Goal: Task Accomplishment & Management: Manage account settings

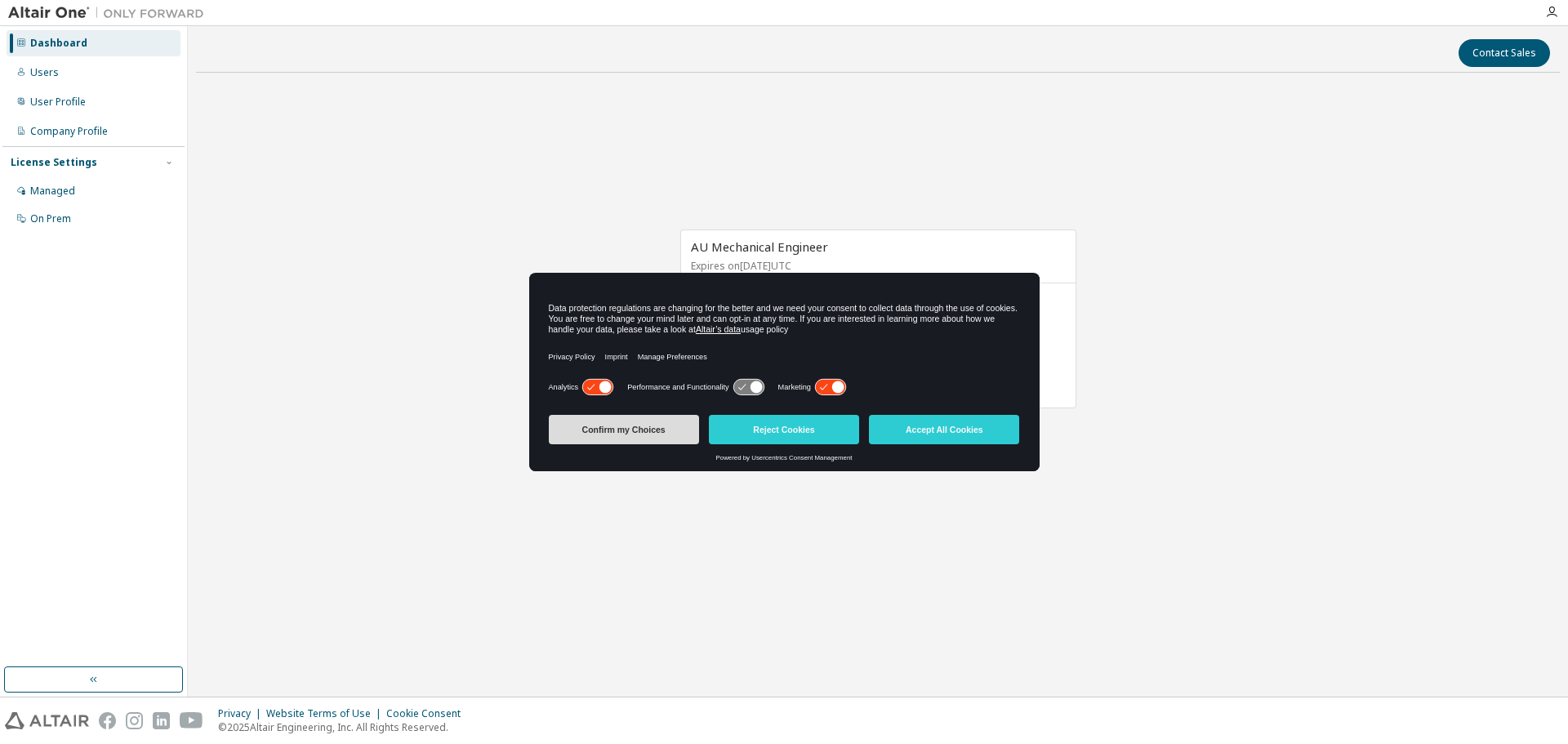
click at [651, 433] on button "Confirm my Choices" at bounding box center [624, 430] width 150 height 30
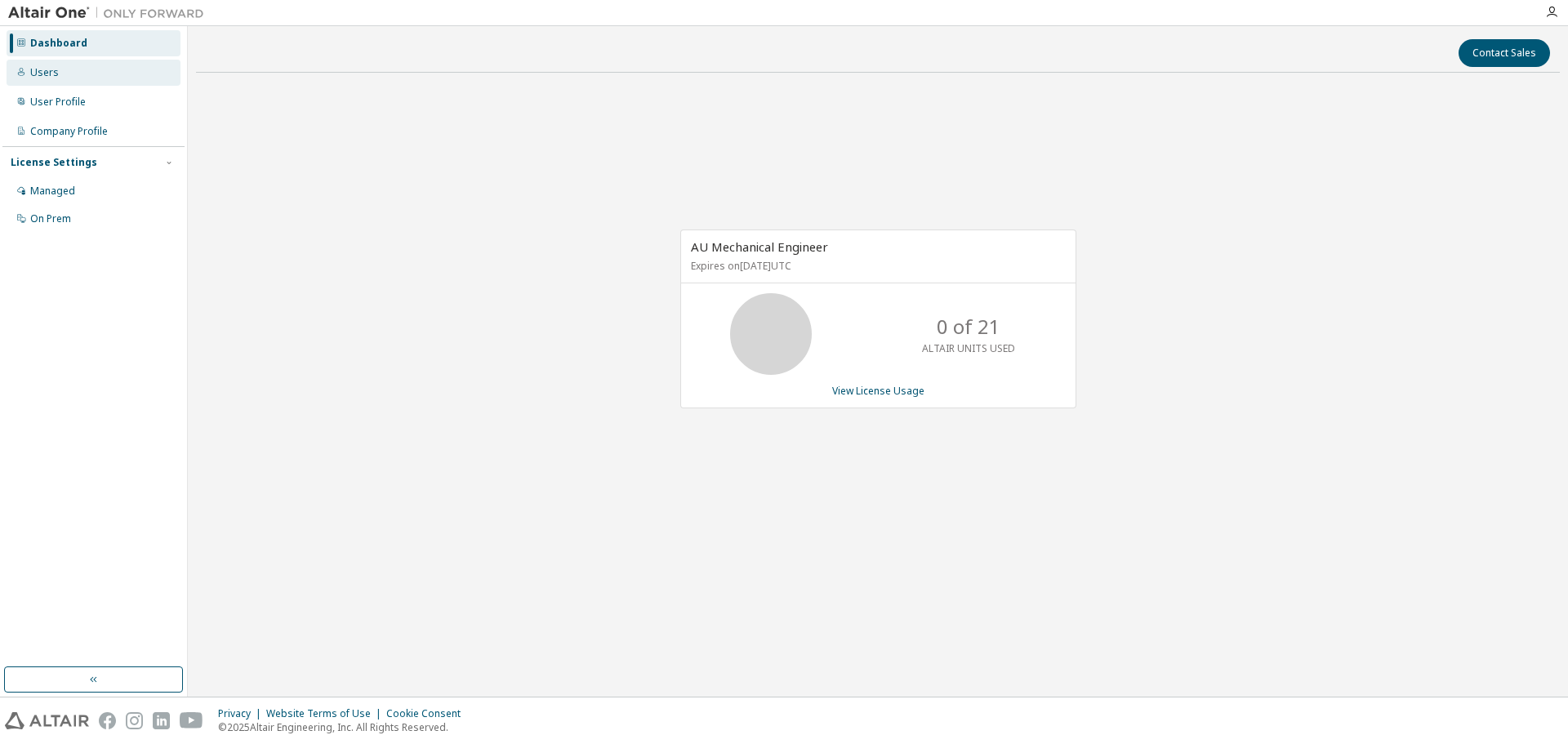
click at [50, 69] on div "Users" at bounding box center [45, 73] width 29 height 13
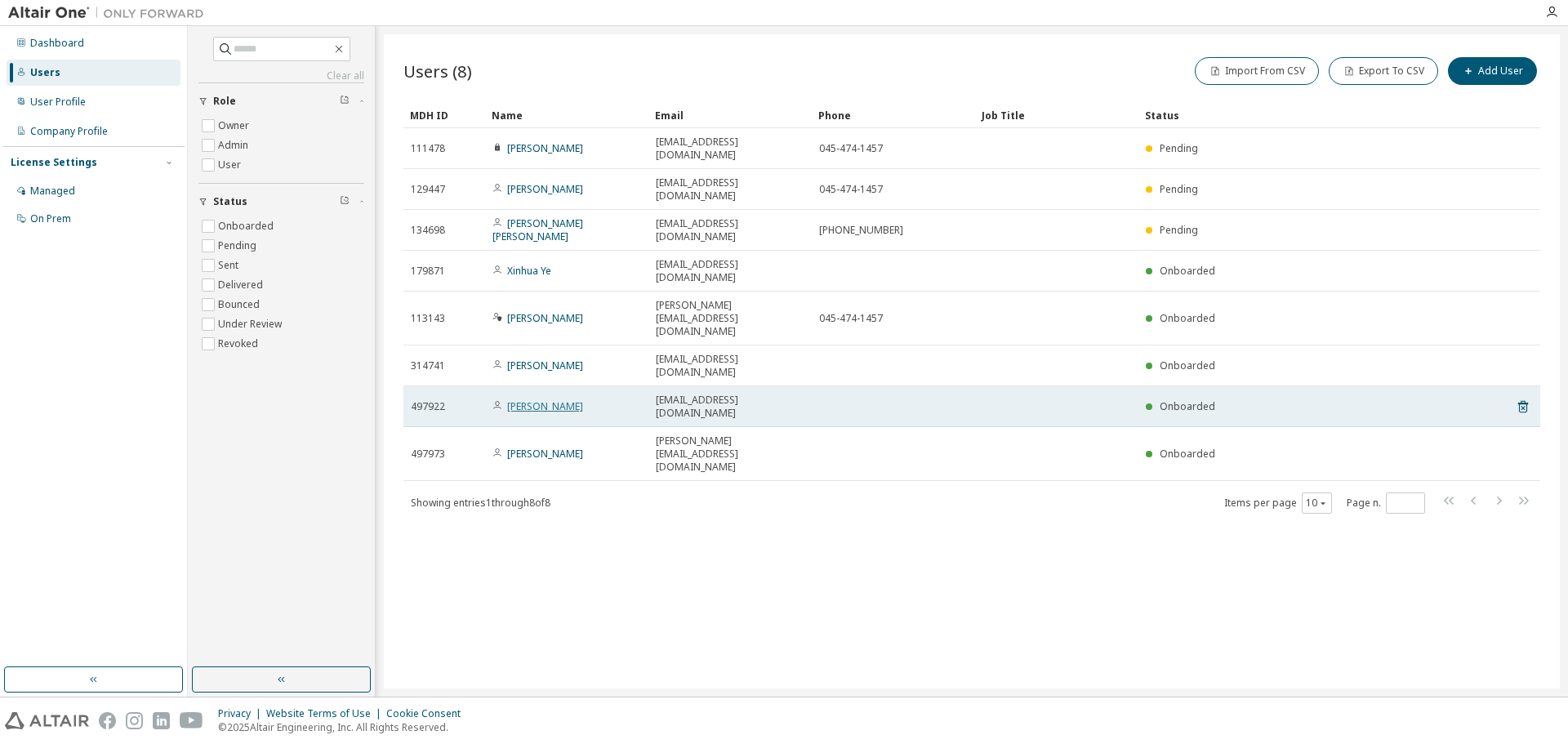
click at [545, 400] on link "Yasuhiro Toyoguchi" at bounding box center [545, 406] width 76 height 14
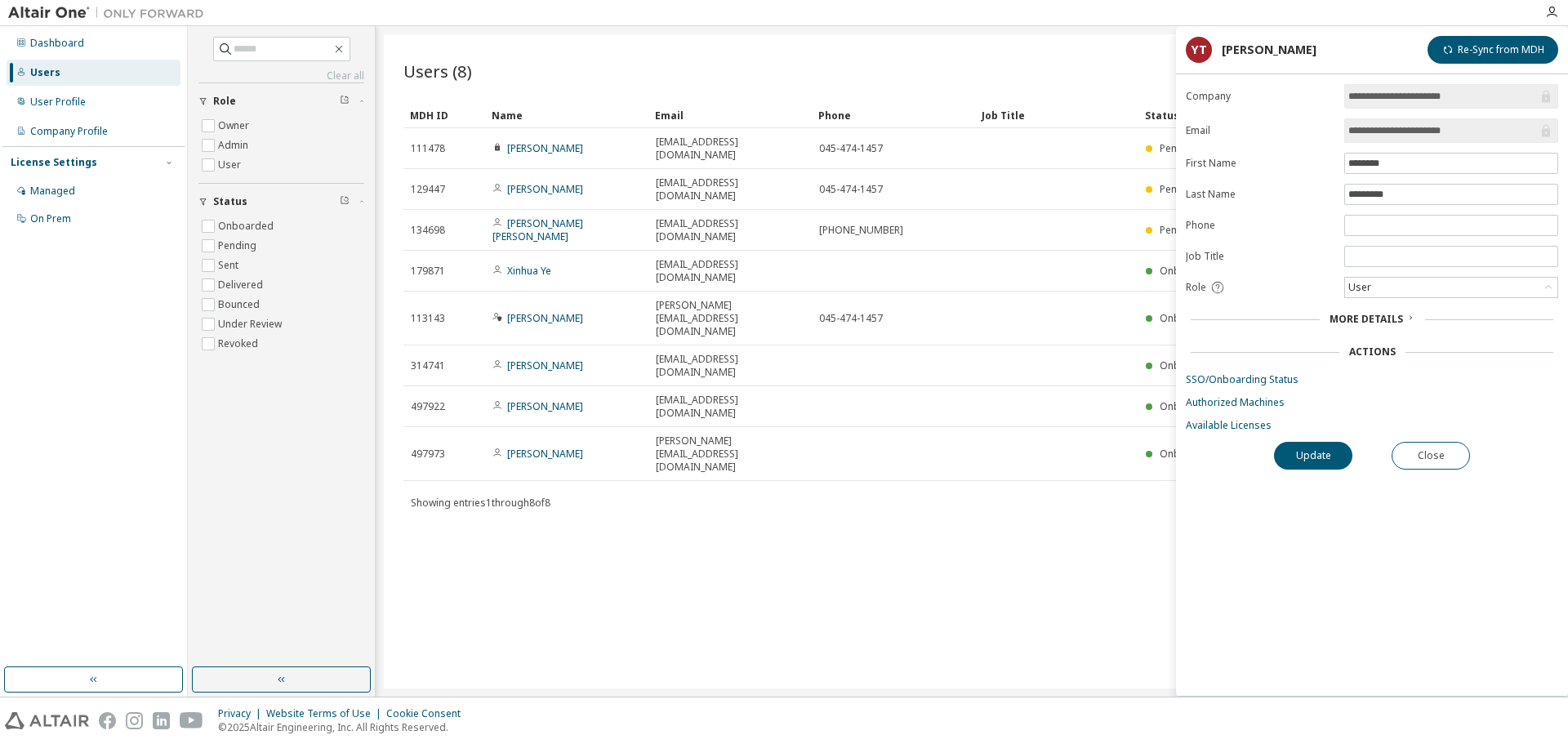
click at [1372, 320] on span "More Details" at bounding box center [1367, 319] width 73 height 14
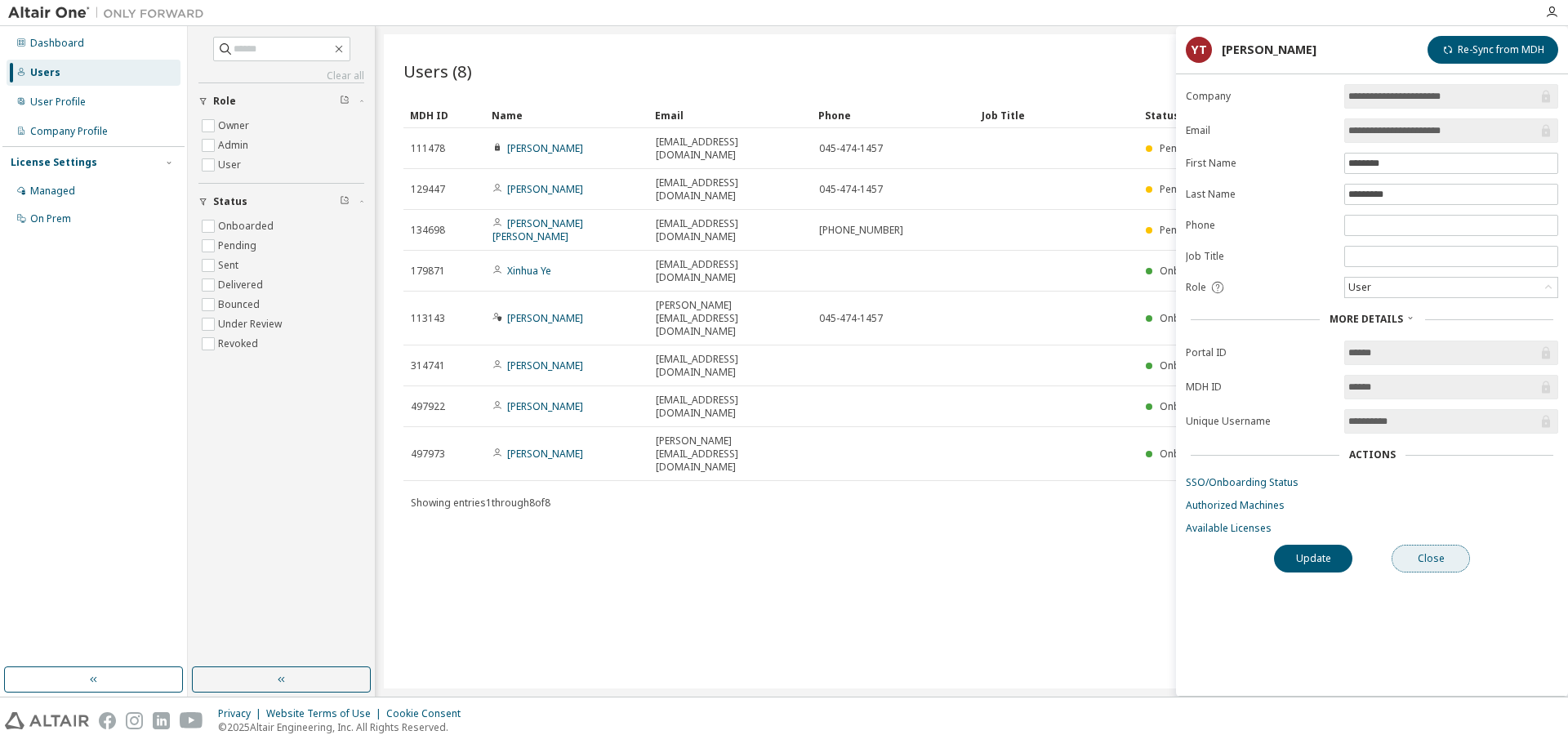
click at [1435, 559] on button "Close" at bounding box center [1431, 559] width 78 height 28
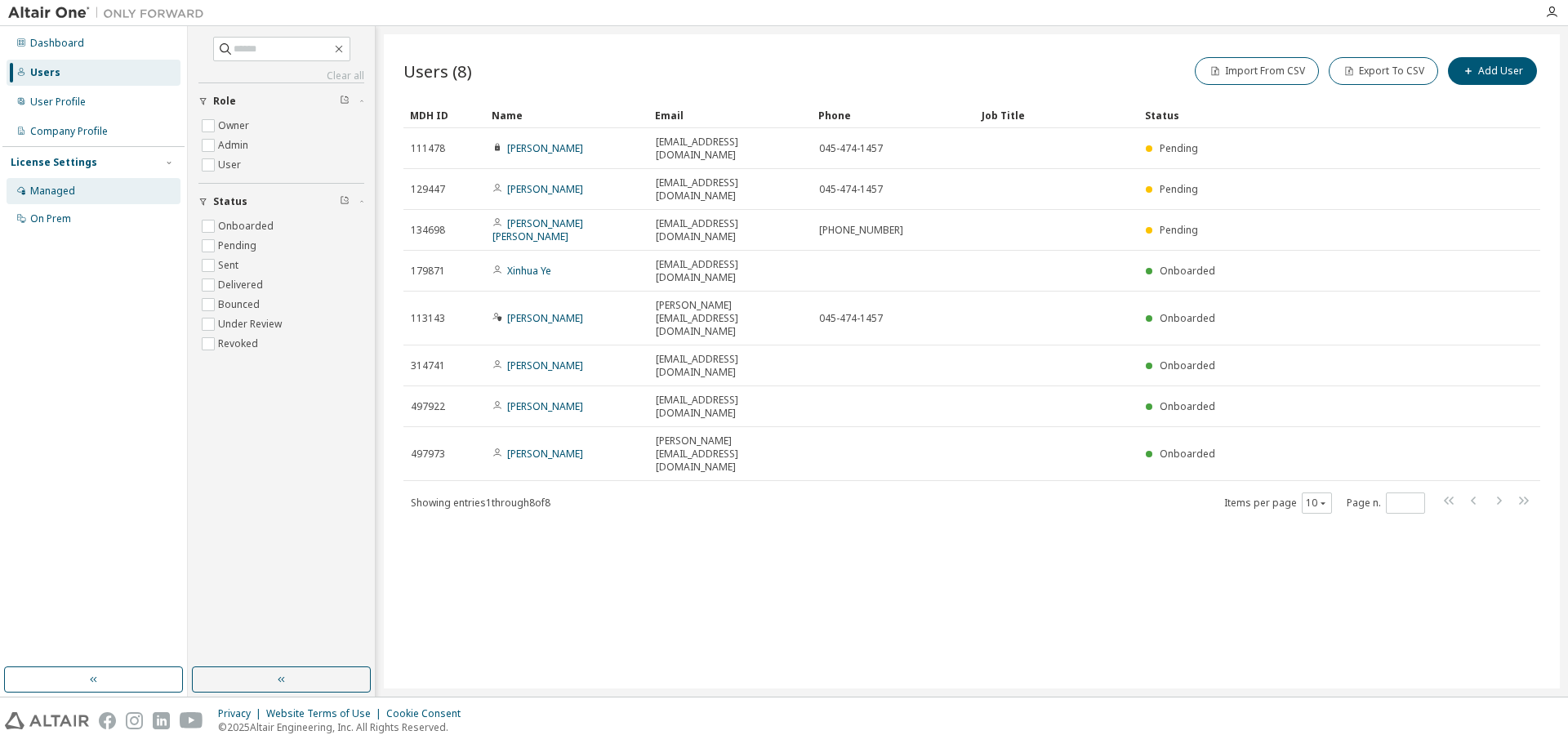
click at [64, 192] on div "Managed" at bounding box center [53, 192] width 45 height 13
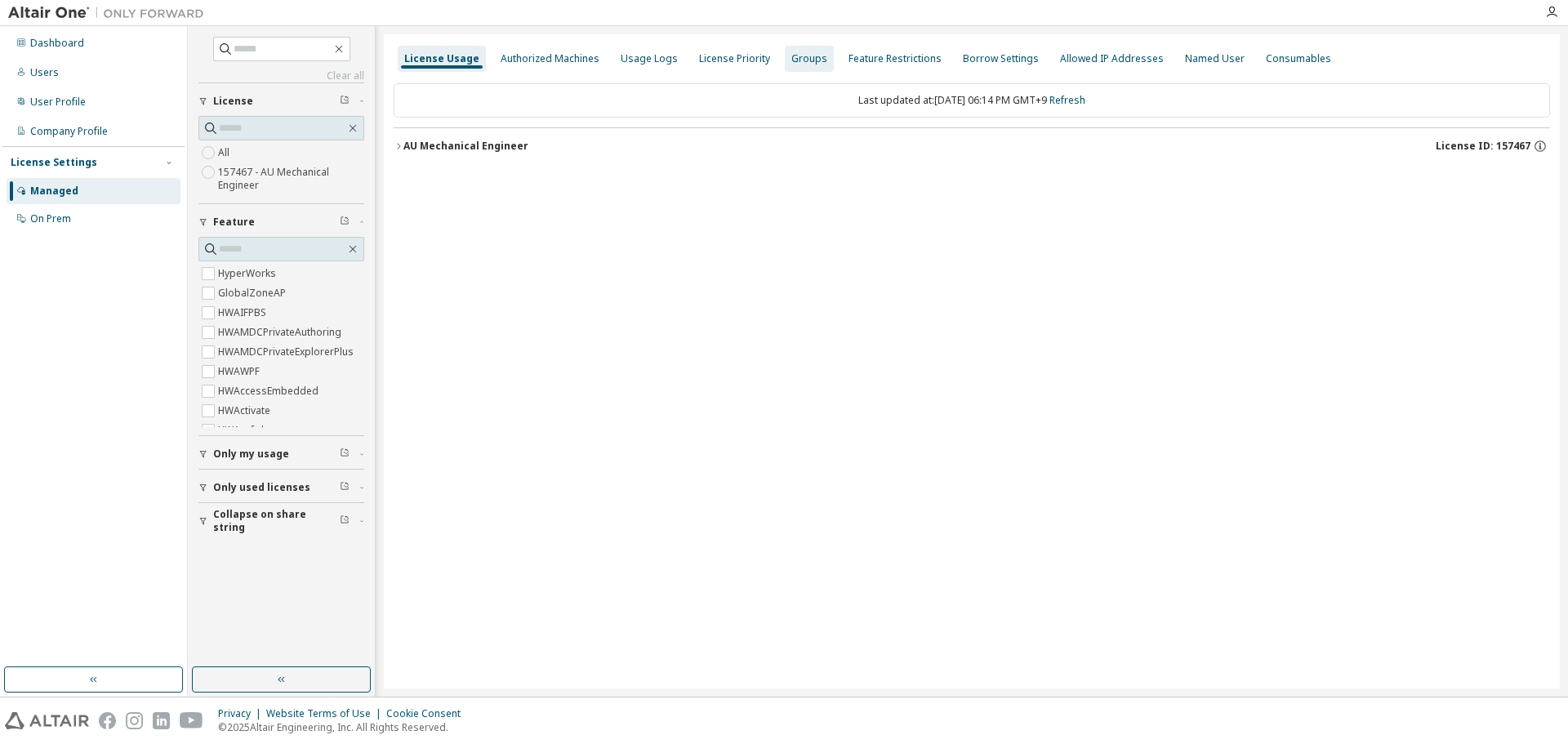
click at [794, 58] on div "Groups" at bounding box center [810, 59] width 36 height 13
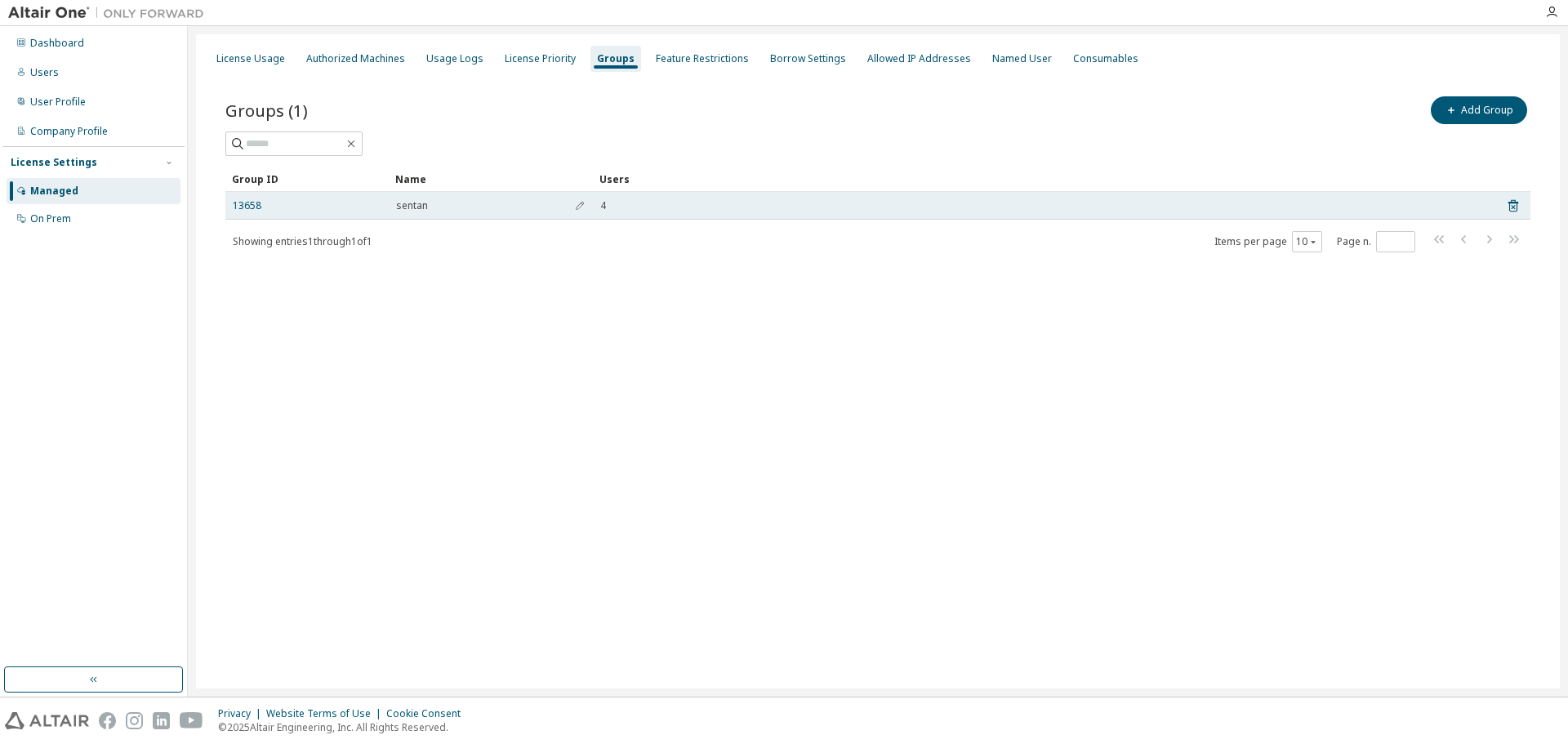
click at [325, 214] on td "13658" at bounding box center [307, 206] width 163 height 28
click at [260, 206] on link "13658" at bounding box center [247, 206] width 29 height 13
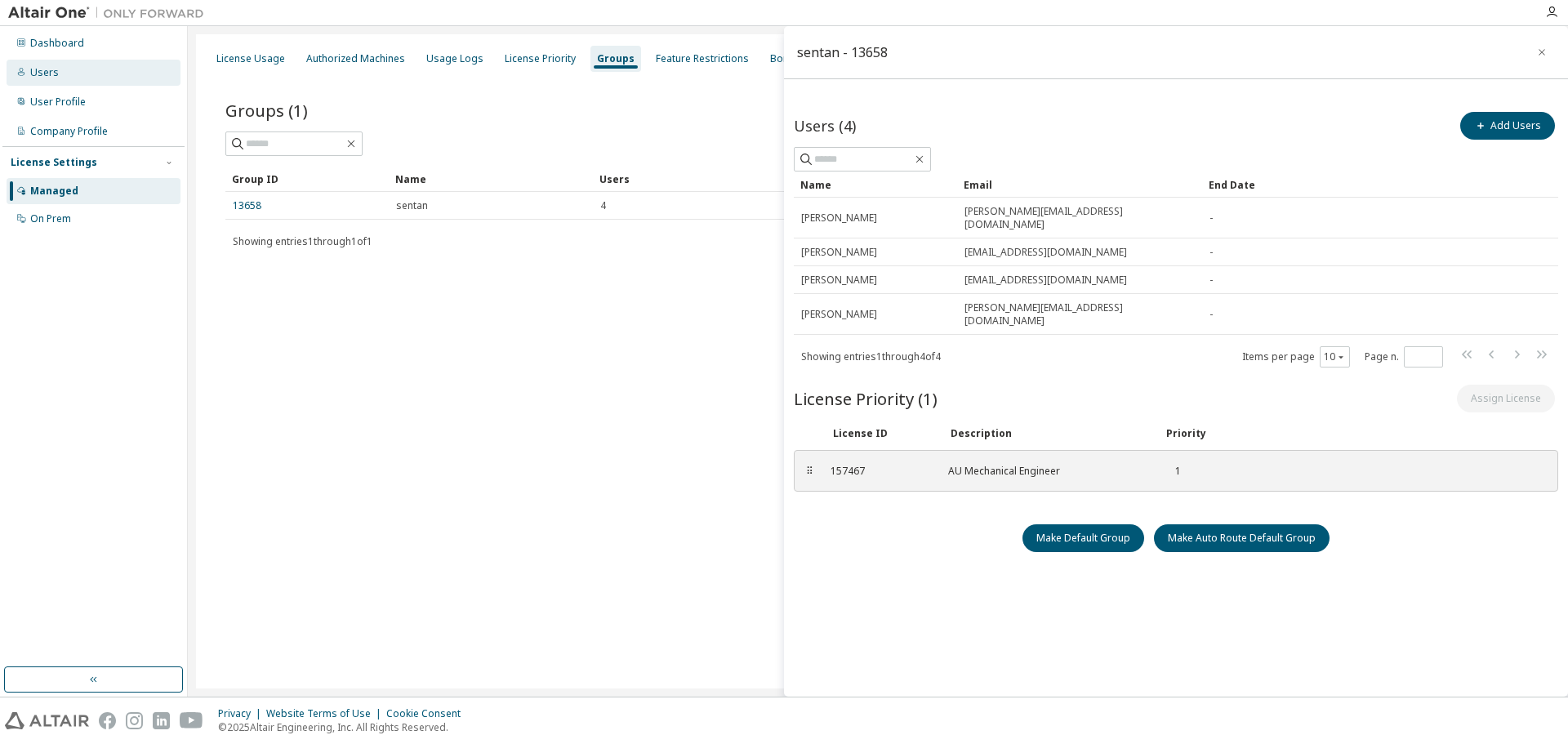
click at [50, 68] on div "Users" at bounding box center [45, 73] width 29 height 13
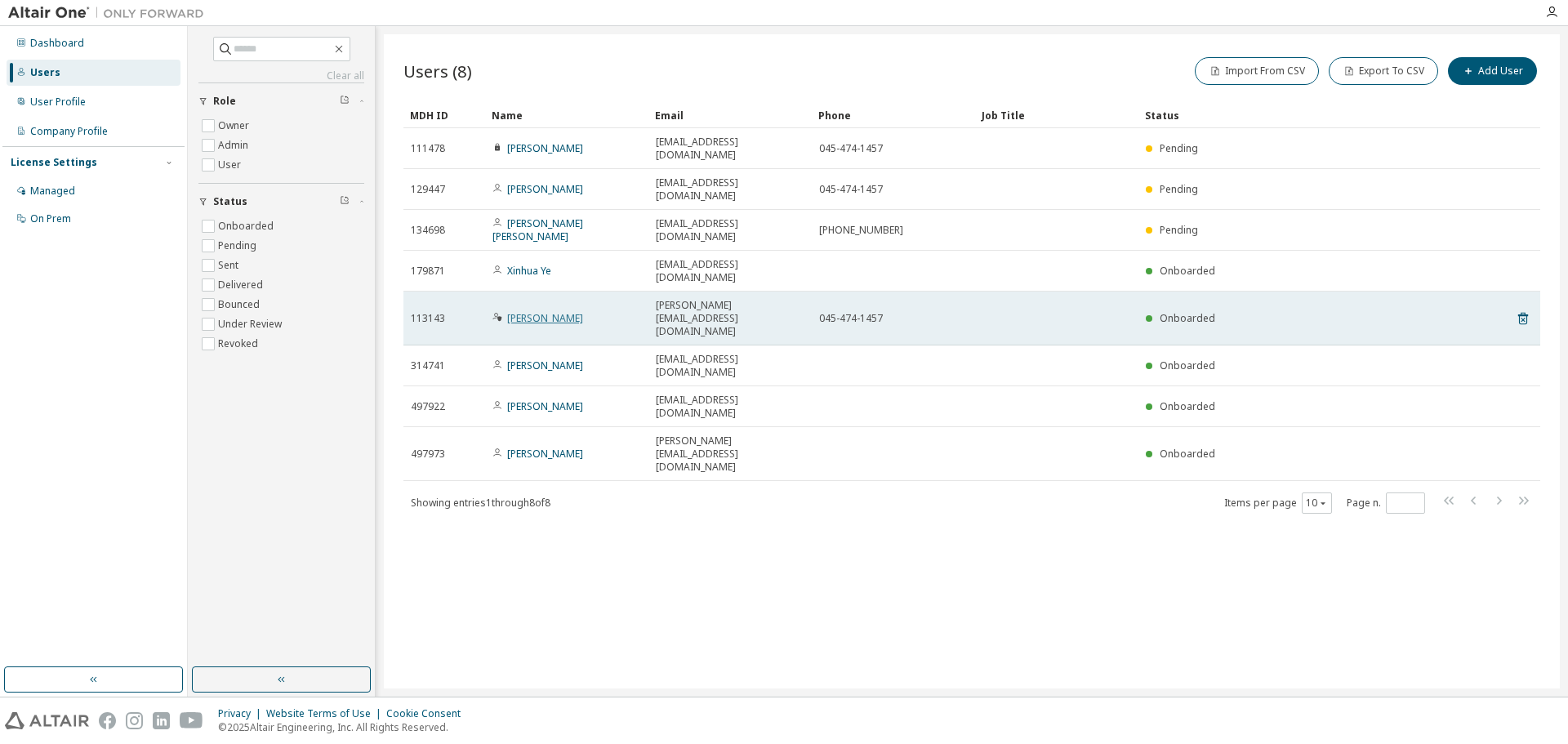
click at [521, 311] on link "Shoichi Yamamoto" at bounding box center [545, 318] width 76 height 14
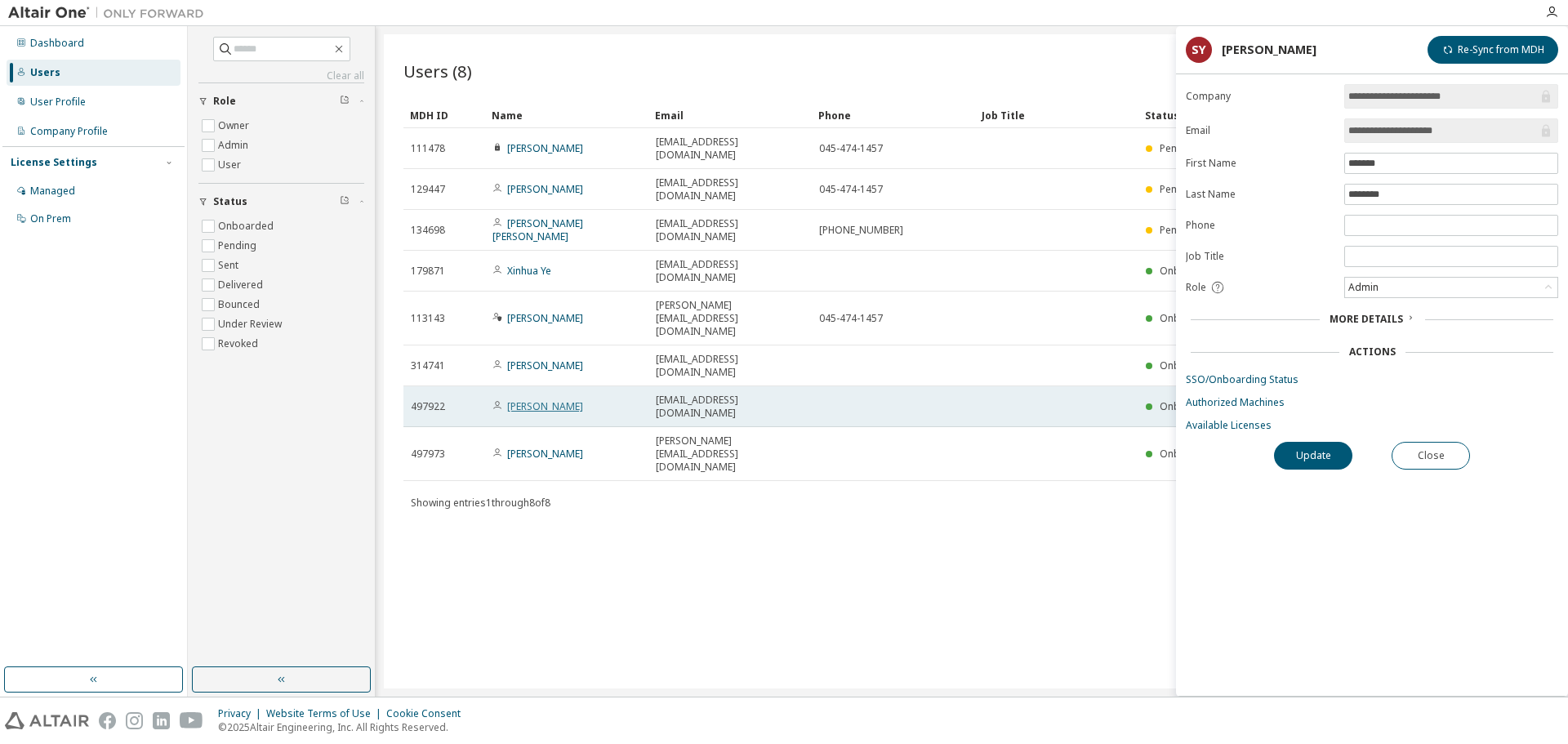
click at [577, 400] on link "Yasuhiro Toyoguchi" at bounding box center [545, 406] width 76 height 14
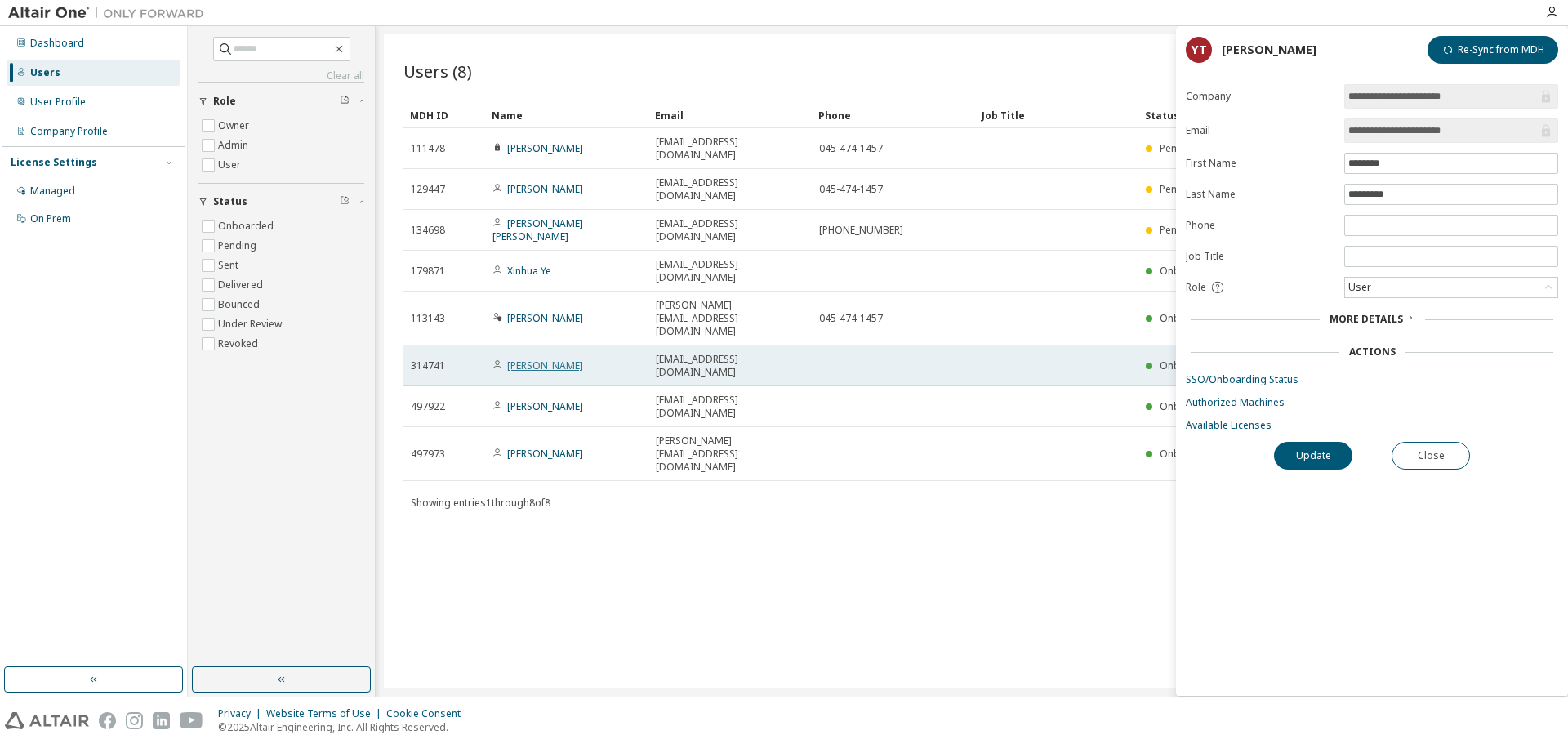
click at [559, 358] on link "Kentaro Tanaka" at bounding box center [545, 365] width 76 height 14
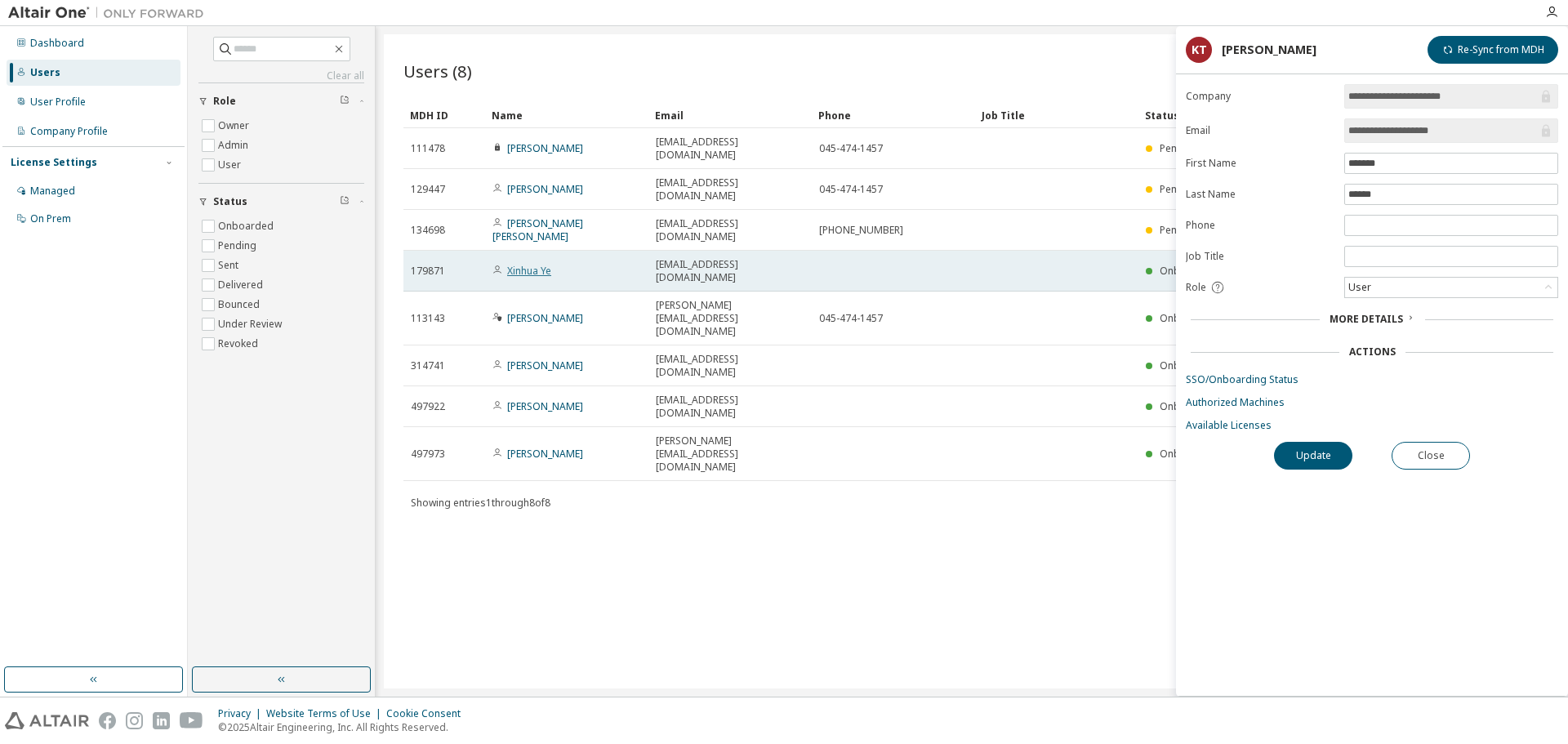
click at [551, 264] on link "Xinhua Ye" at bounding box center [528, 271] width 44 height 14
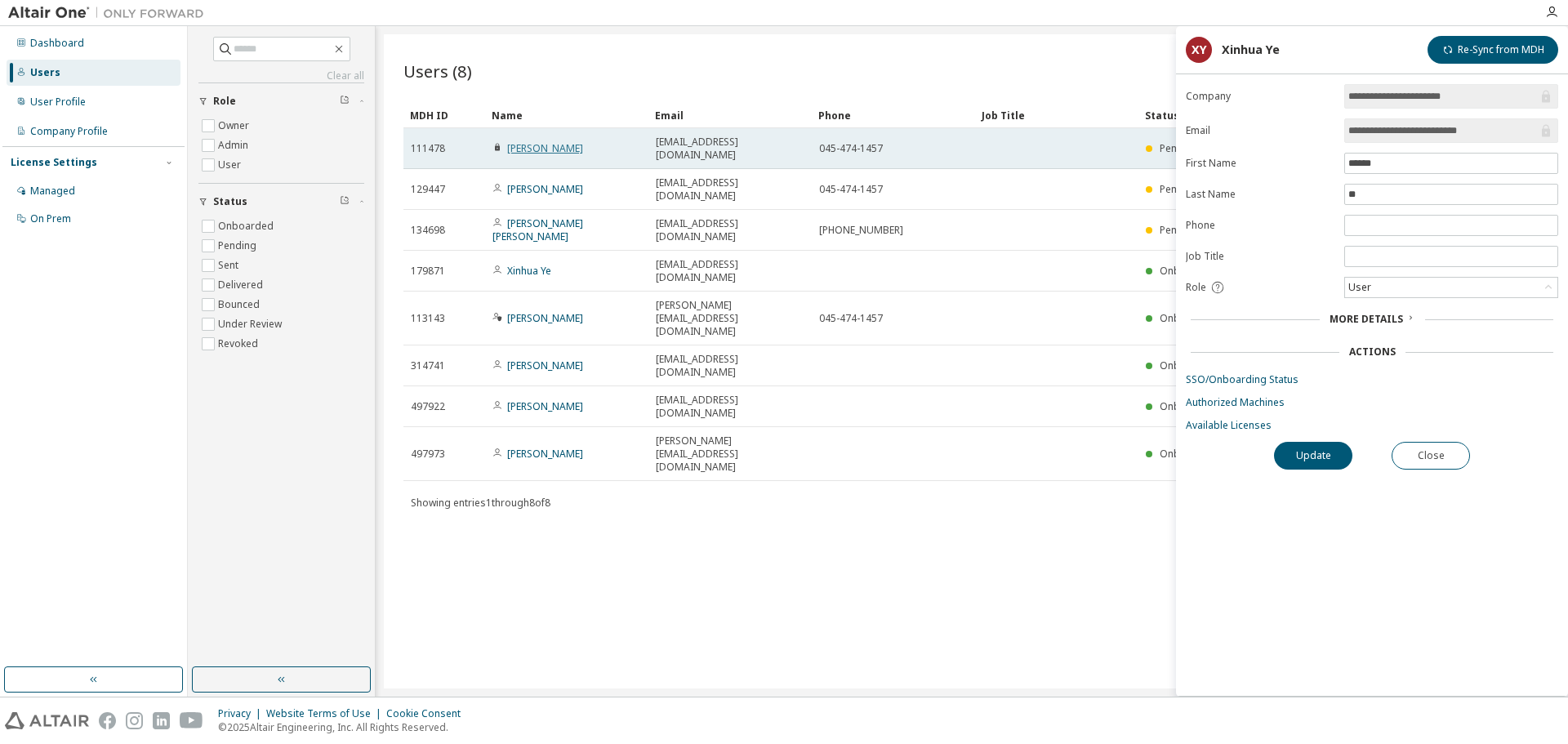
click at [535, 145] on link "Van Tuan Tran" at bounding box center [545, 148] width 76 height 14
